Goal: Task Accomplishment & Management: Manage account settings

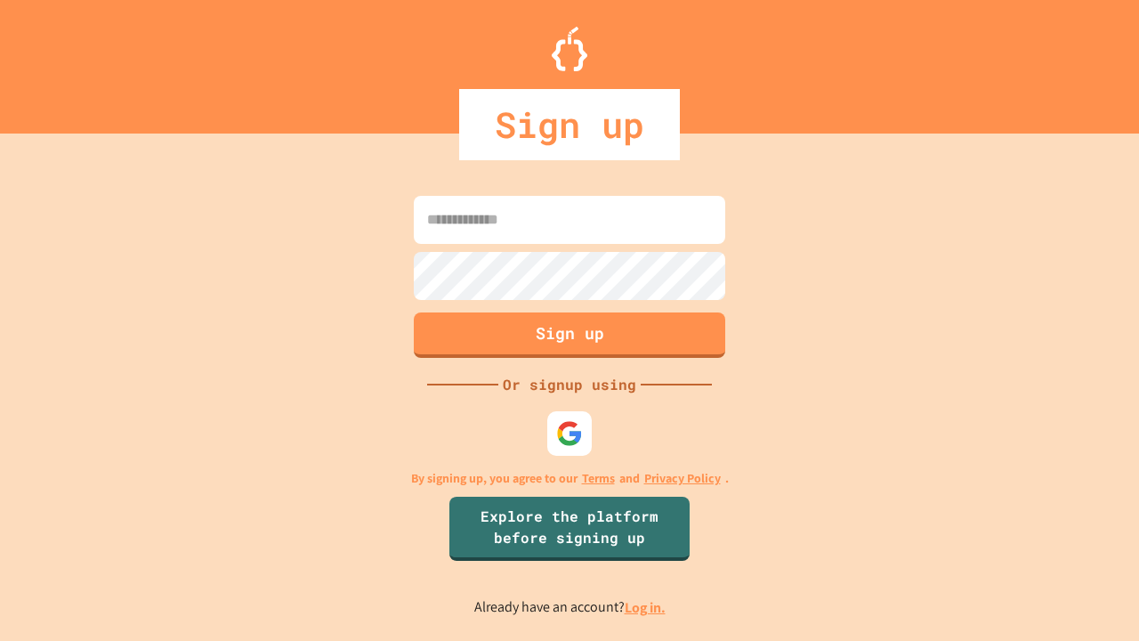
click at [646, 607] on link "Log in." at bounding box center [645, 607] width 41 height 19
